Goal: Task Accomplishment & Management: Use online tool/utility

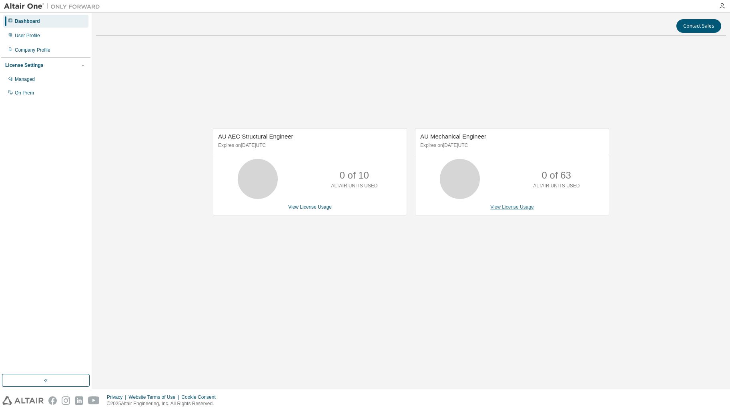
click at [524, 205] on link "View License Usage" at bounding box center [512, 207] width 44 height 6
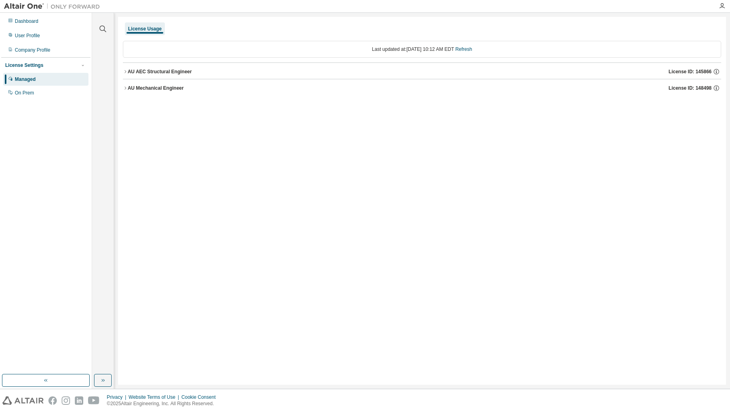
click at [129, 70] on div "AU AEC Structural Engineer" at bounding box center [160, 71] width 64 height 6
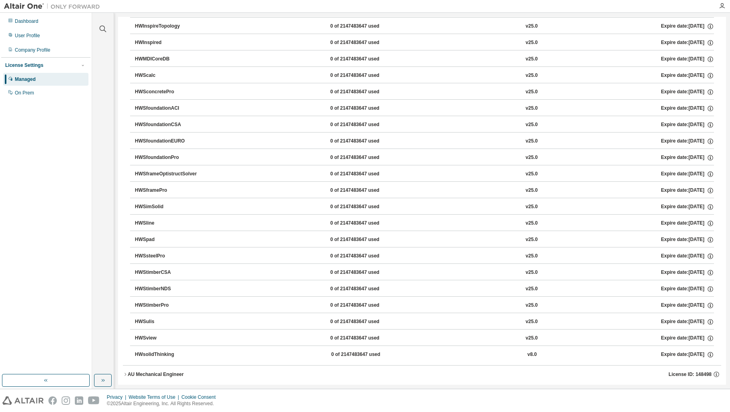
scroll to position [644, 0]
